Goal: Entertainment & Leisure: Consume media (video, audio)

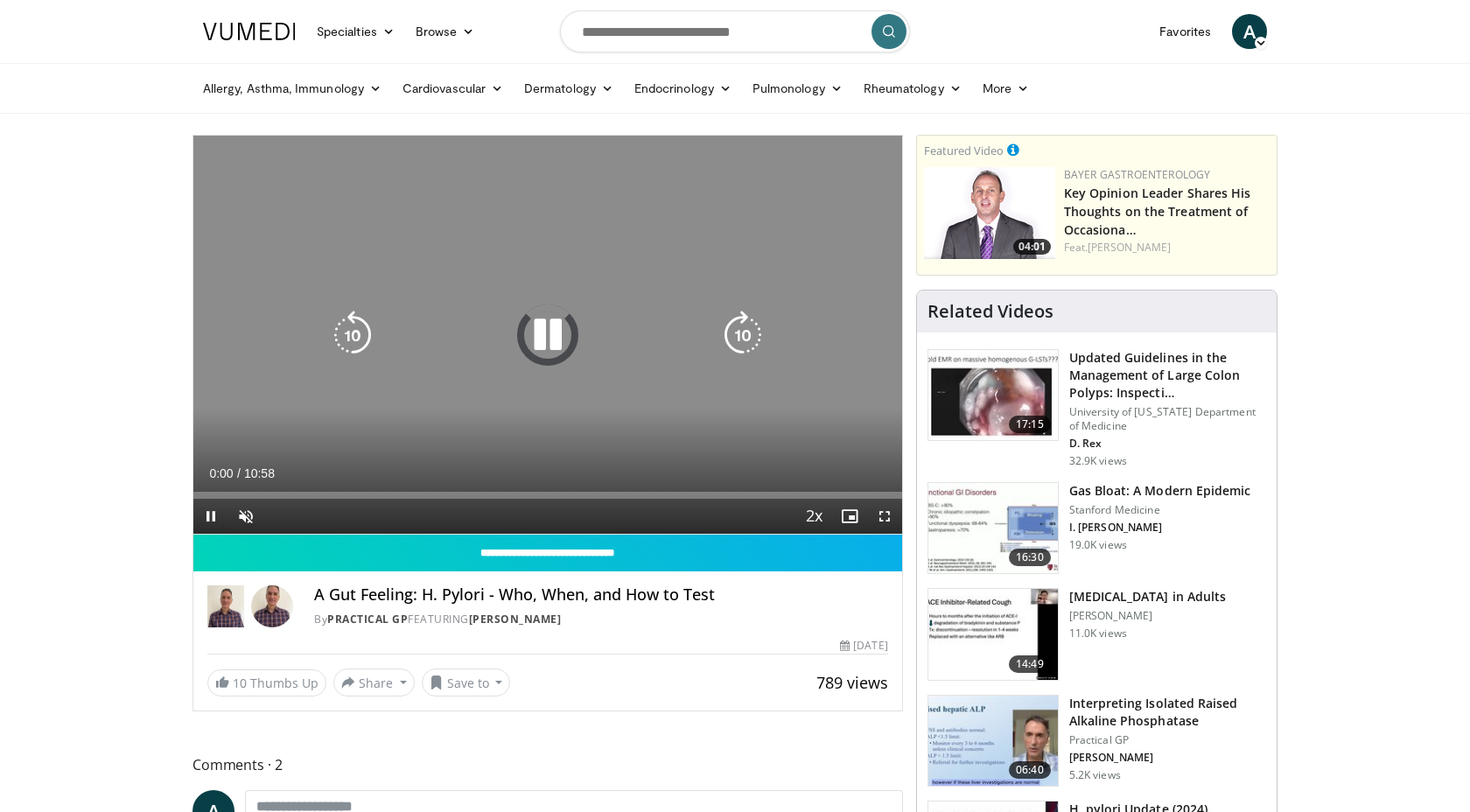
click at [535, 332] on icon "Video Player" at bounding box center [547, 334] width 49 height 49
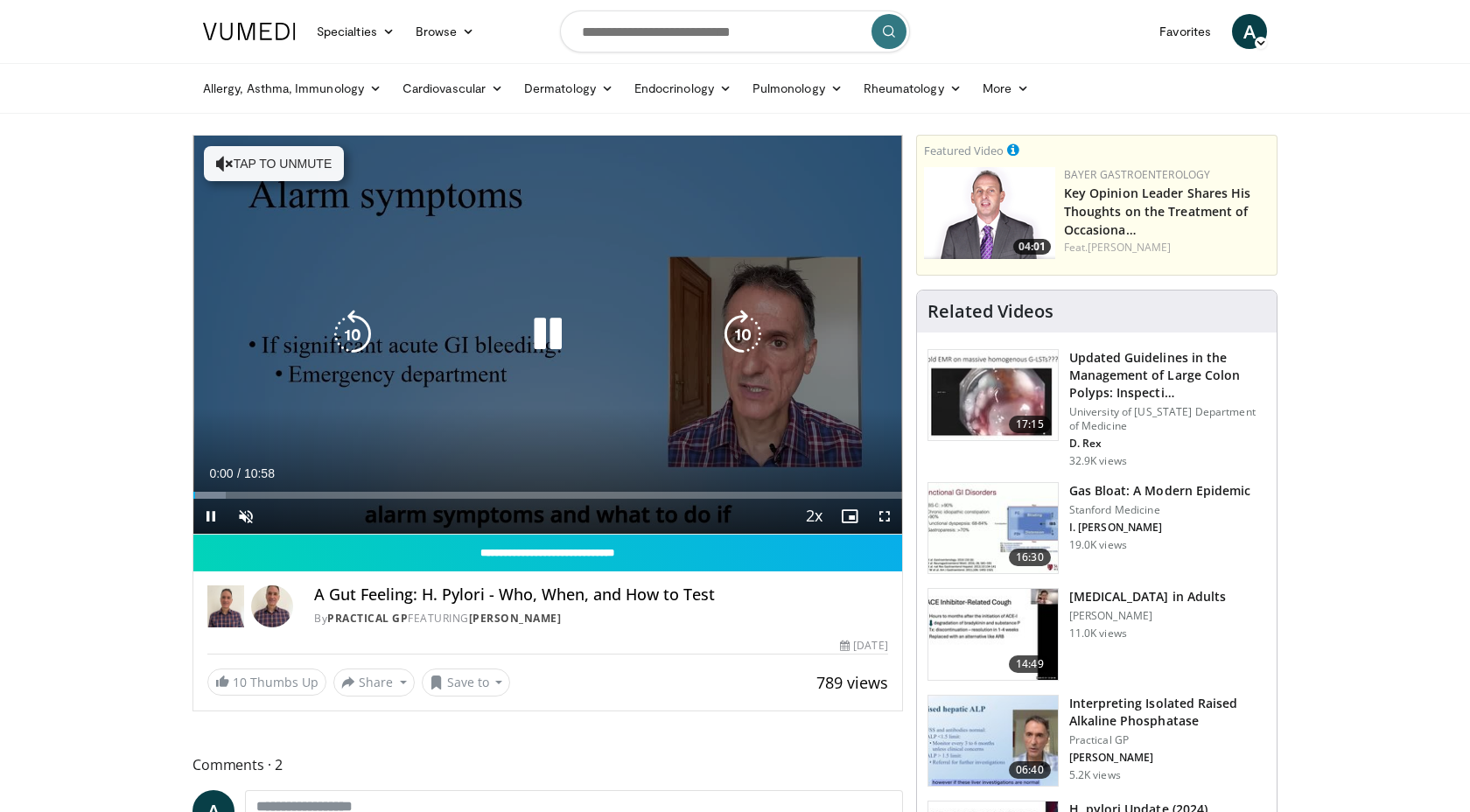
click at [547, 335] on icon "Video Player" at bounding box center [547, 334] width 49 height 49
